Goal: Transaction & Acquisition: Purchase product/service

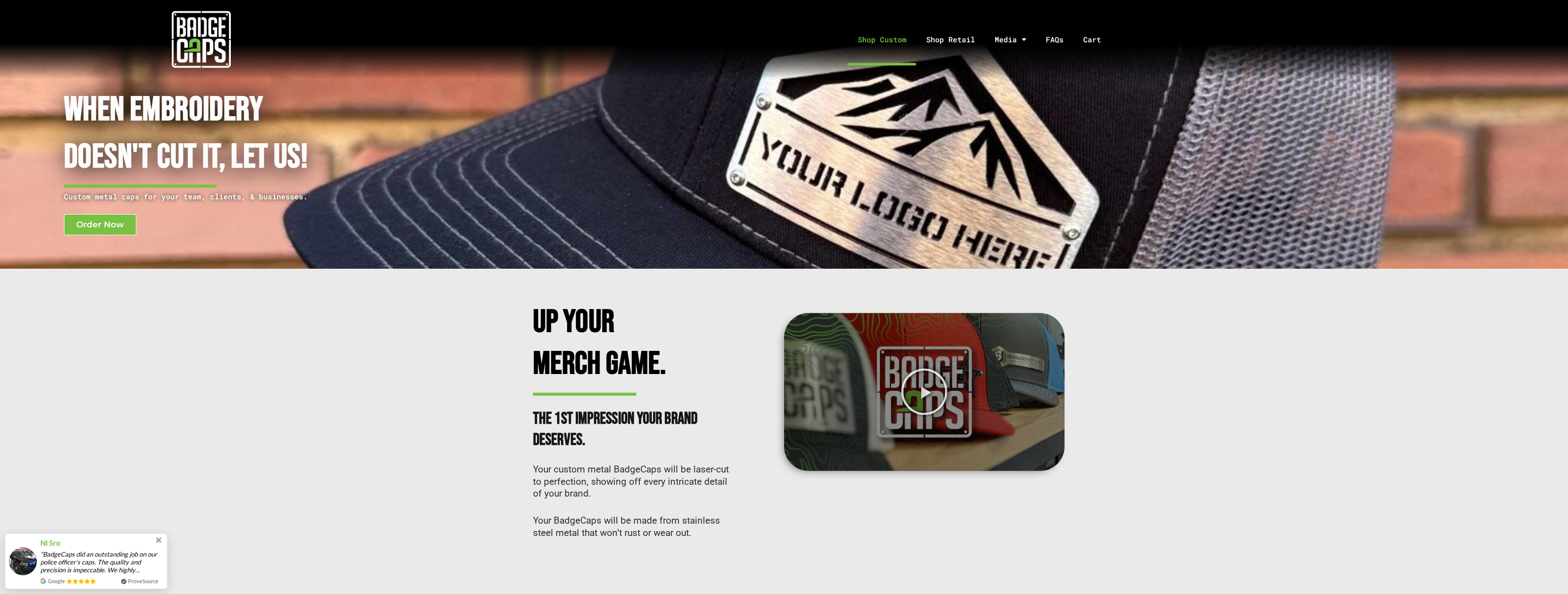
click at [885, 36] on link "Shop Custom" at bounding box center [882, 39] width 68 height 51
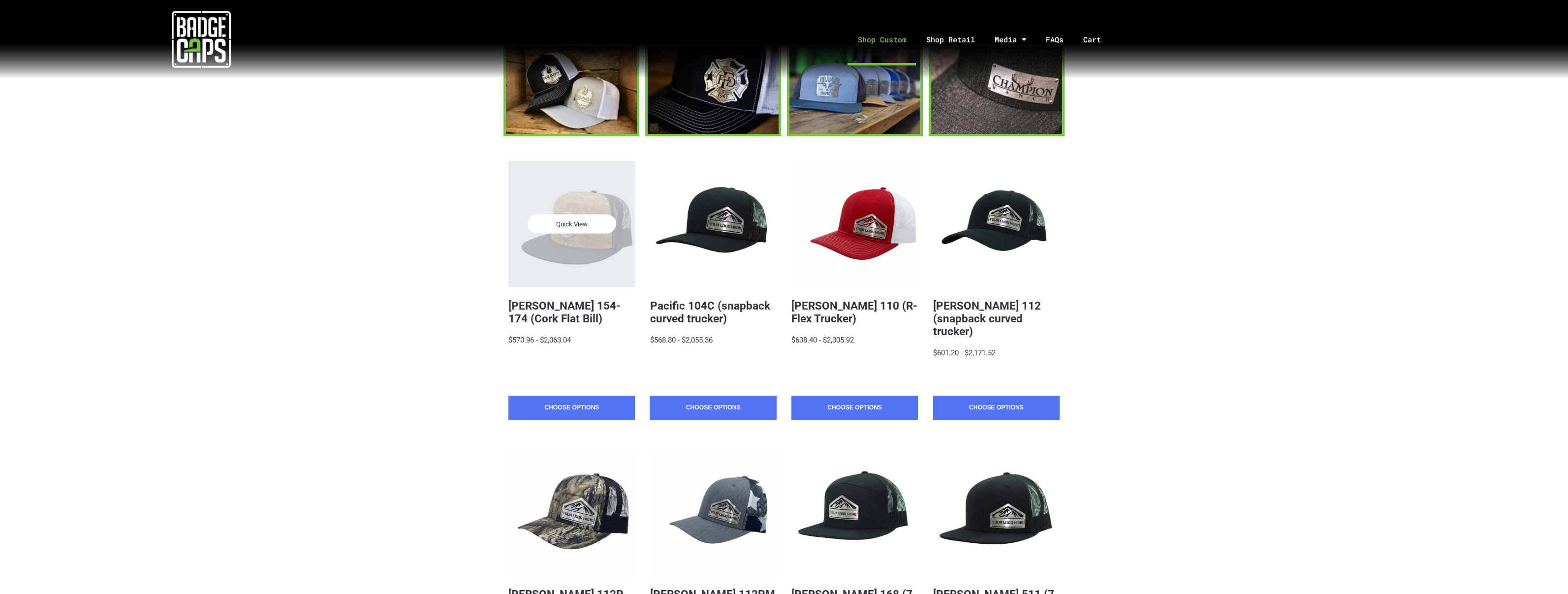
scroll to position [98, 0]
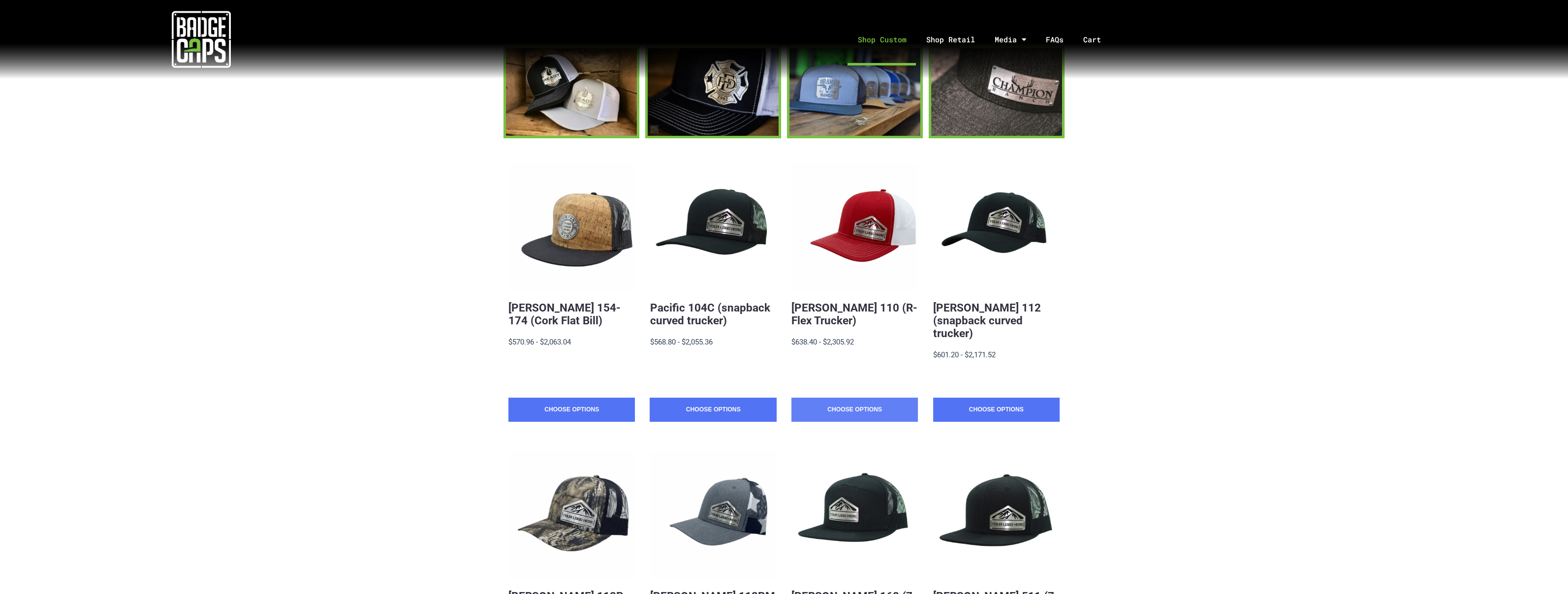
click at [846, 397] on link "Choose Options" at bounding box center [854, 409] width 126 height 25
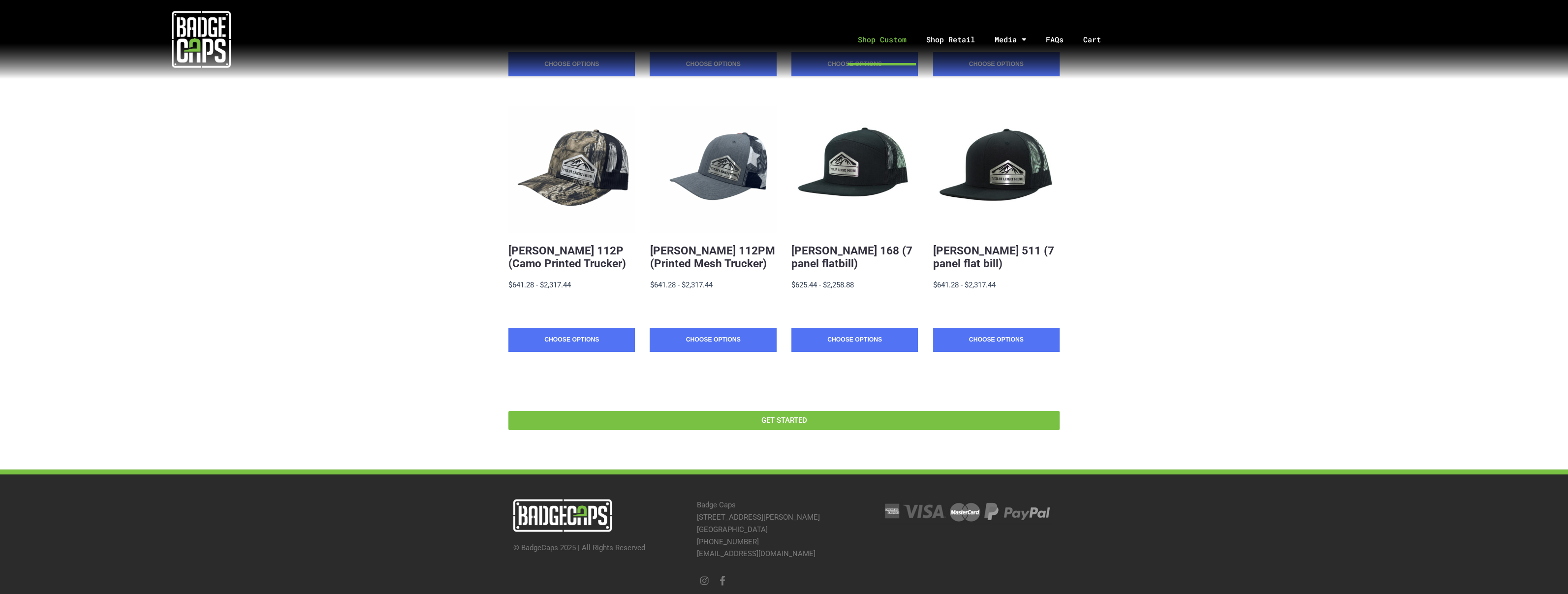
scroll to position [444, 0]
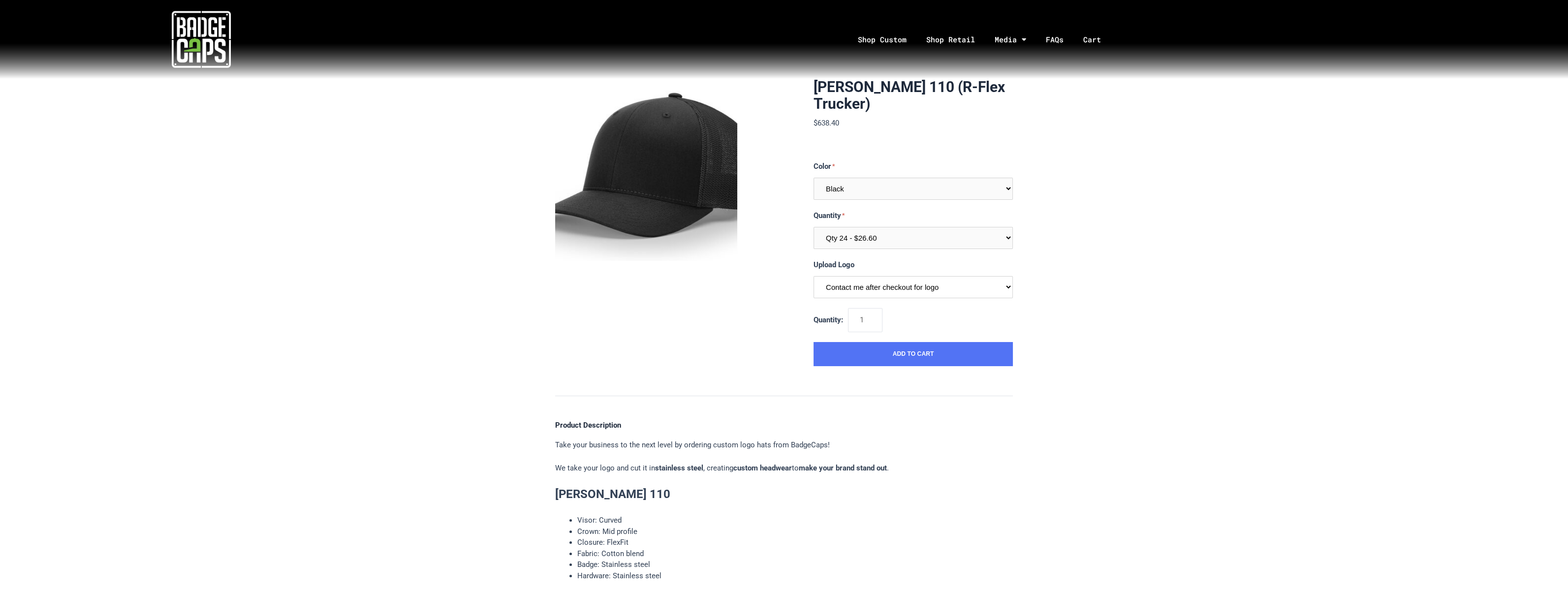
click at [868, 285] on select "Contact me after checkout for logo" at bounding box center [913, 287] width 199 height 22
drag, startPoint x: 868, startPoint y: 285, endPoint x: 862, endPoint y: 285, distance: 6.0
click at [868, 285] on select "Contact me after checkout for logo" at bounding box center [913, 287] width 199 height 22
click at [826, 191] on select "Multiple Colors (Finalize After Checkout) Black Navy White Black/White Navy/Whi…" at bounding box center [913, 189] width 199 height 22
click at [766, 317] on section "Richardson 110 (R-Flex Trucker) $638.40 MSRP: $638.40 0 reviews SKU: R110-QT-BL…" at bounding box center [784, 222] width 458 height 287
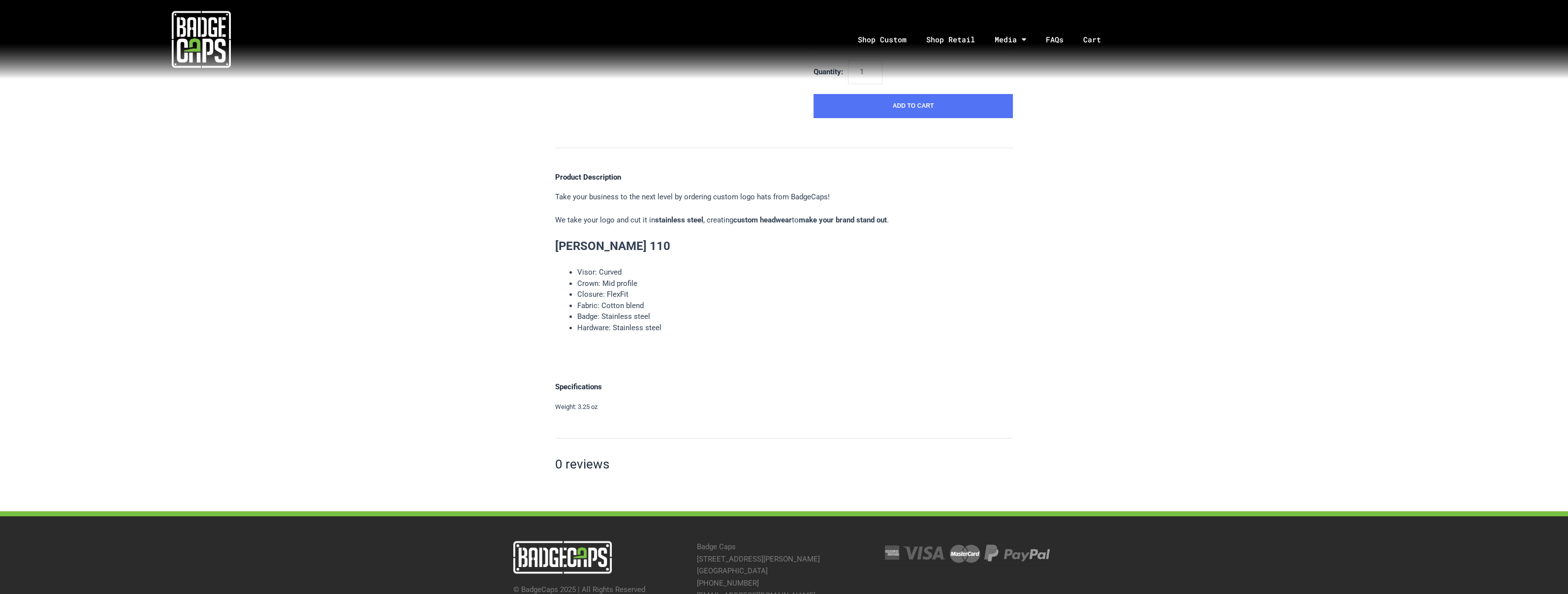
scroll to position [303, 0]
